Goal: Task Accomplishment & Management: Use online tool/utility

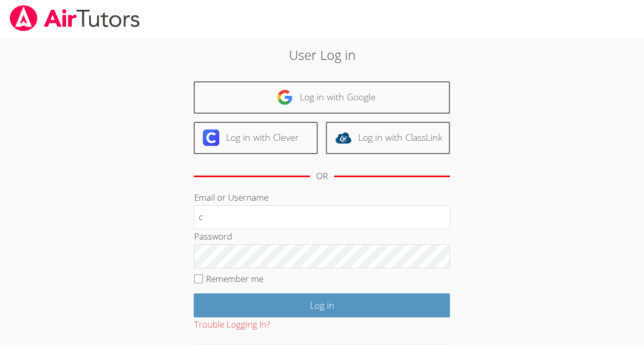
type input "c"
click at [3, 312] on body "User Log in Log in with Google Log in with Clever Log in with ClassLink OR Emai…" at bounding box center [322, 172] width 644 height 345
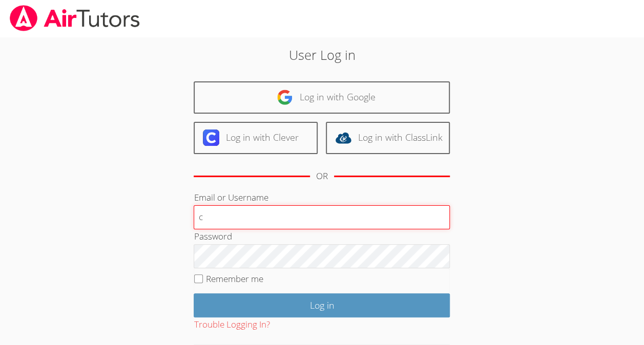
click at [233, 215] on input "c" at bounding box center [322, 217] width 256 height 25
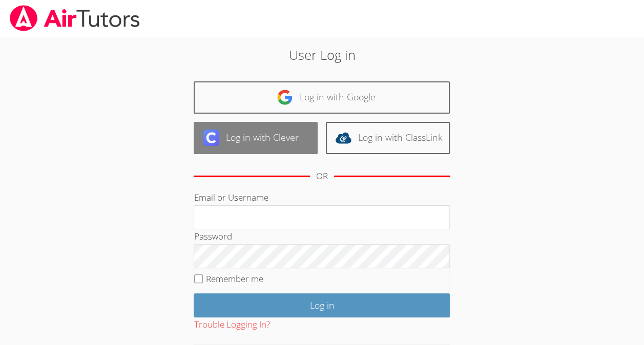
click at [205, 140] on img at bounding box center [211, 138] width 16 height 16
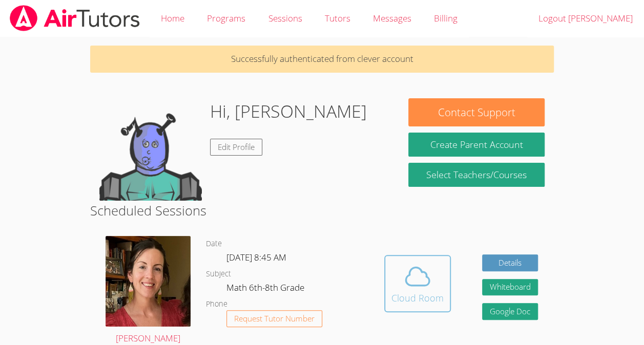
click at [421, 276] on icon at bounding box center [417, 276] width 29 height 29
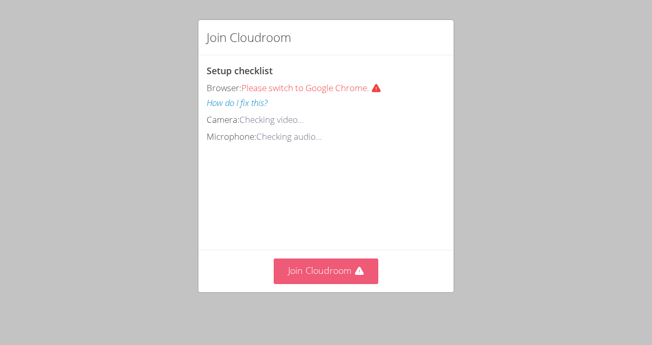
click at [357, 273] on icon at bounding box center [359, 271] width 9 height 8
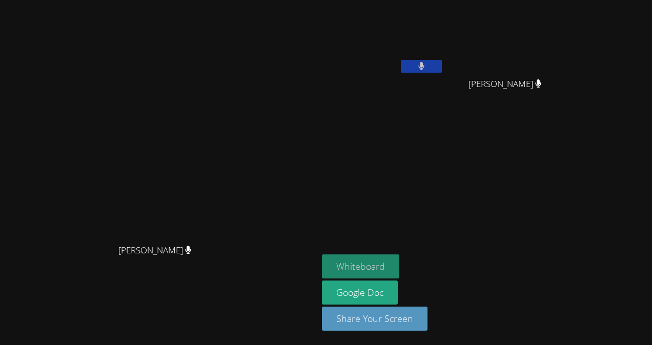
click at [399, 265] on button "Whiteboard" at bounding box center [360, 267] width 77 height 24
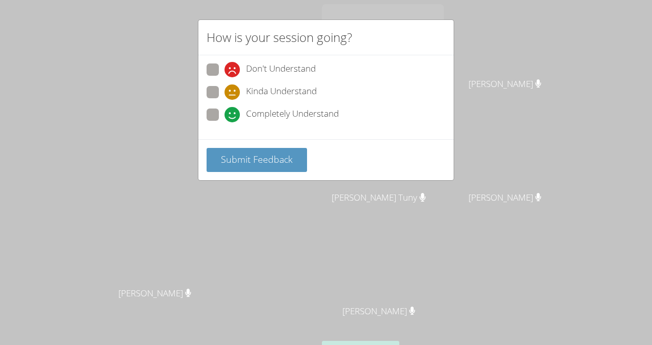
click at [239, 119] on icon at bounding box center [231, 114] width 15 height 15
click at [233, 117] on input "Completely Understand" at bounding box center [228, 113] width 9 height 9
radio input "true"
click at [261, 157] on span "Submit Feedback" at bounding box center [257, 159] width 72 height 12
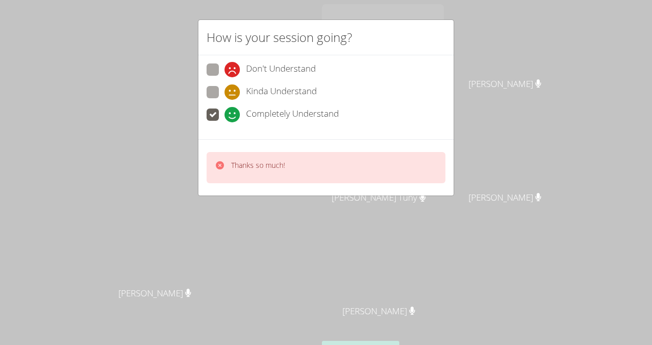
click at [238, 174] on div "Thanks so much!" at bounding box center [325, 167] width 239 height 31
click at [224, 162] on div "Thanks so much!" at bounding box center [250, 167] width 70 height 15
